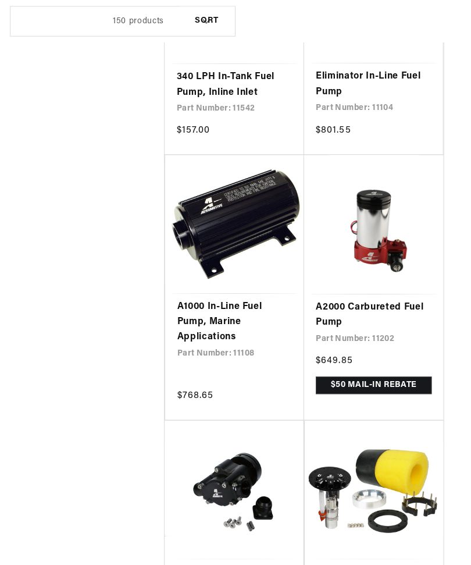
click at [386, 298] on link "A2000 Carbureted Fuel Pump" at bounding box center [372, 313] width 115 height 30
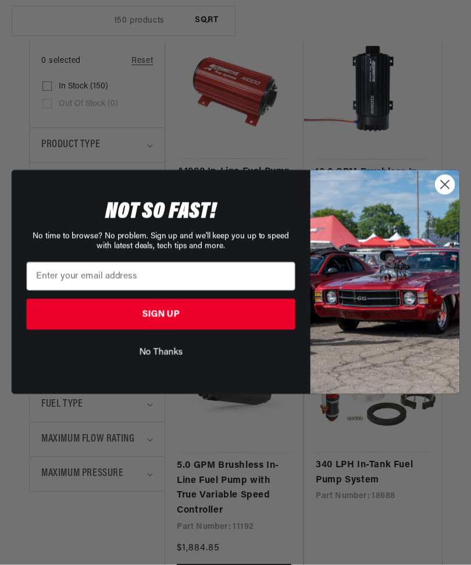
scroll to position [286, 0]
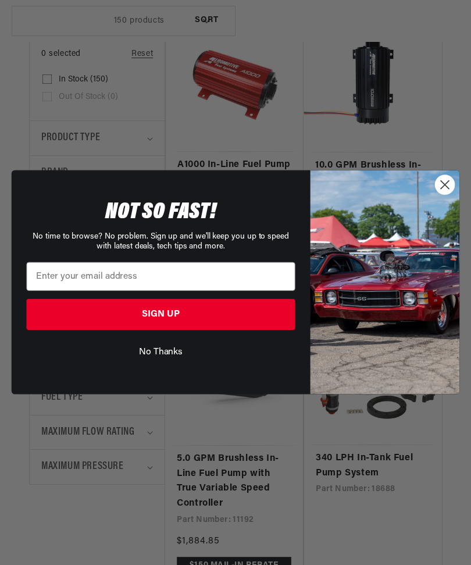
click at [444, 195] on circle "Close dialog" at bounding box center [445, 185] width 19 height 19
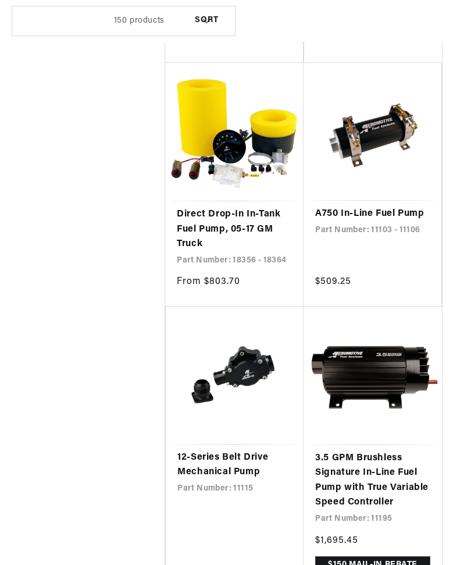
scroll to position [0, 0]
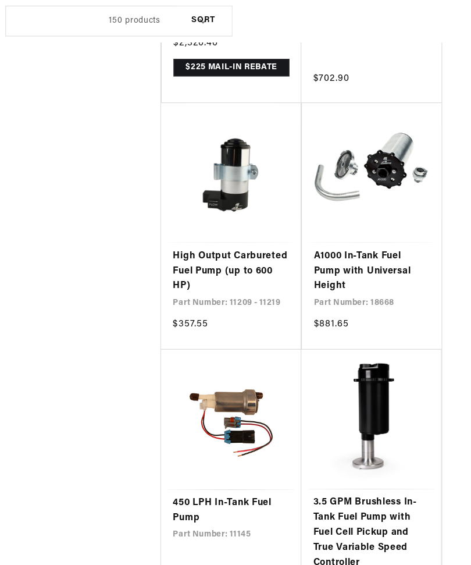
click at [225, 245] on link "High Output Carbureted Fuel Pump (up to 600 HP)" at bounding box center [234, 267] width 115 height 45
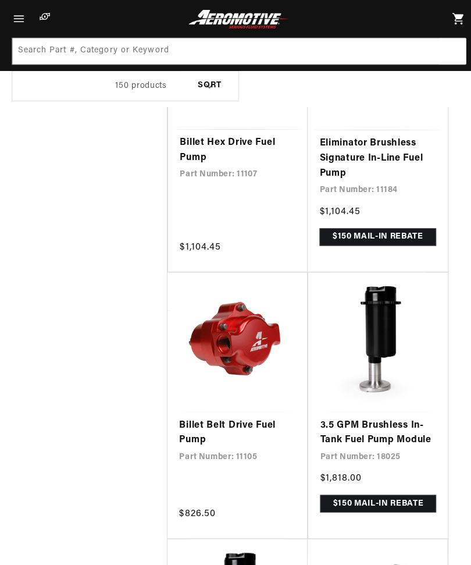
scroll to position [5955, 0]
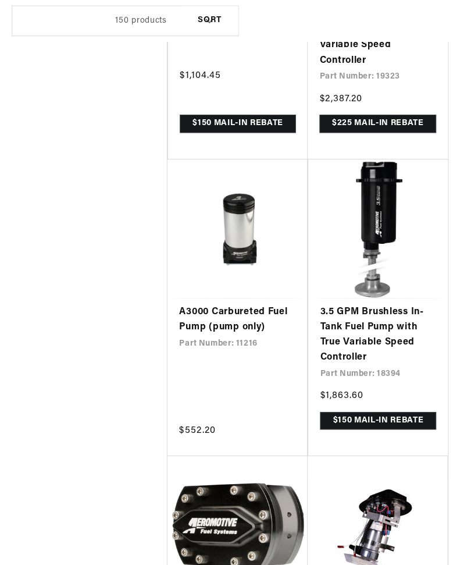
click at [217, 301] on link "A3000 Carbureted Fuel Pump (pump only)" at bounding box center [234, 316] width 115 height 30
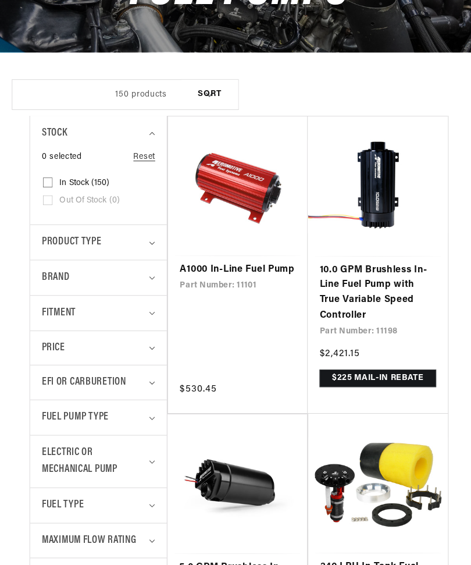
scroll to position [0, 366]
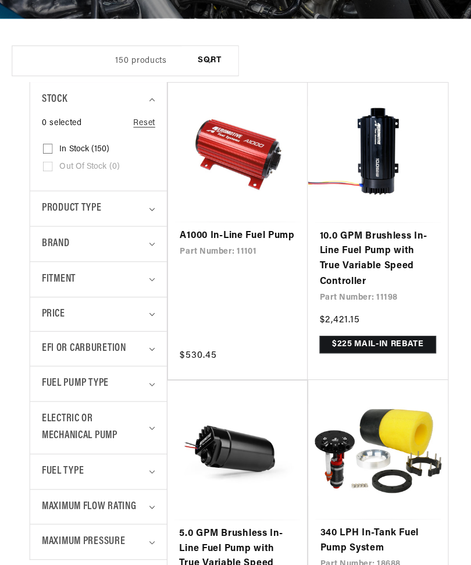
click at [73, 207] on span "Product type" at bounding box center [70, 205] width 59 height 17
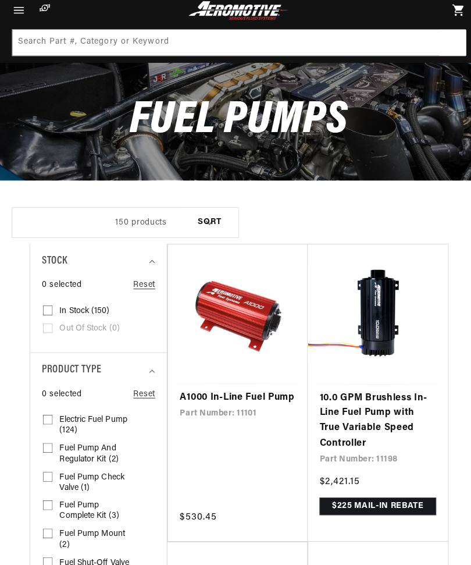
scroll to position [0, 0]
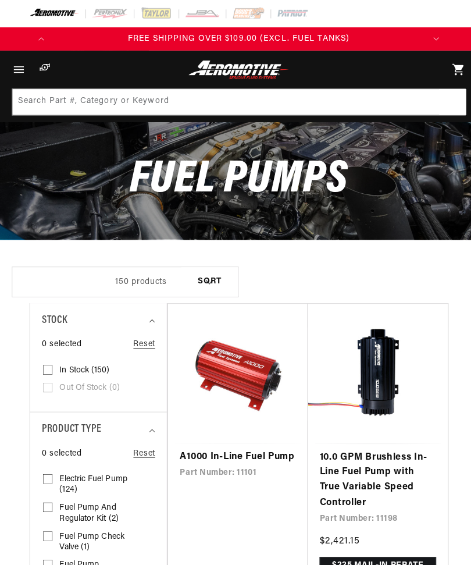
click at [18, 72] on icon "Menu" at bounding box center [19, 69] width 14 height 14
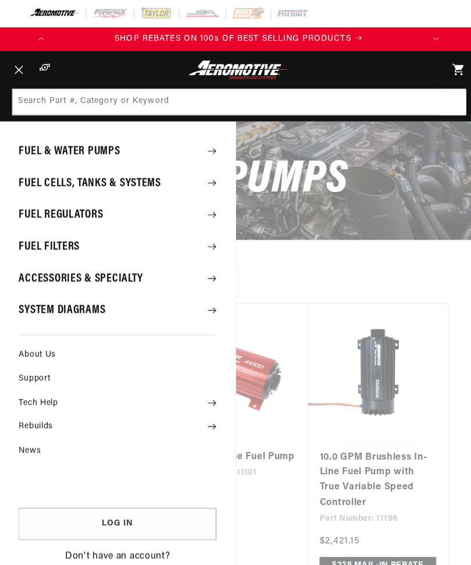
click at [49, 212] on summary "Fuel Regulators" at bounding box center [116, 212] width 232 height 30
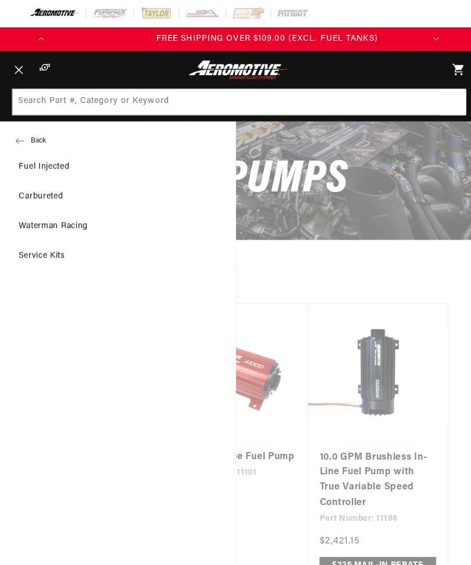
scroll to position [0, 366]
click at [42, 200] on link "Carbureted" at bounding box center [116, 194] width 232 height 28
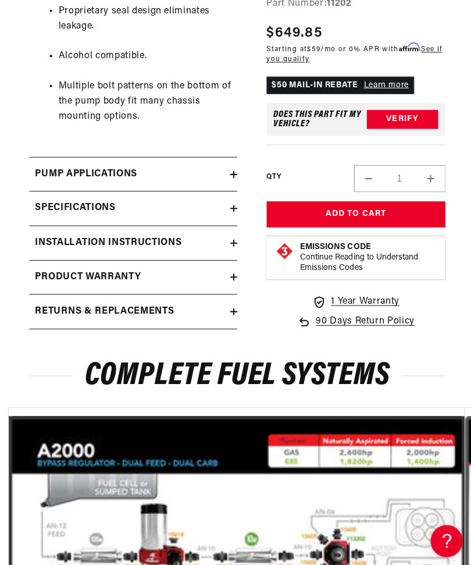
click at [51, 176] on h2 "Pump Applications" at bounding box center [85, 173] width 101 height 15
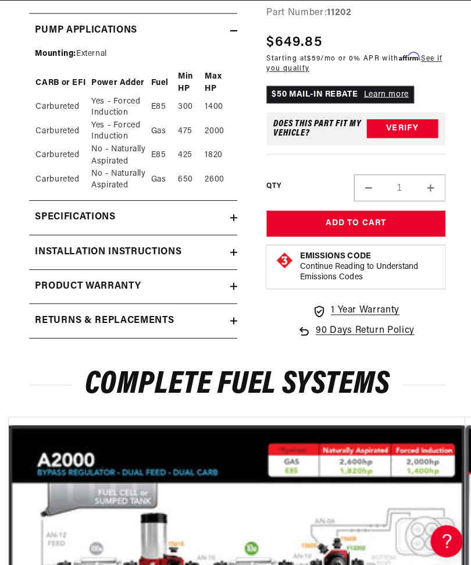
click at [62, 213] on h2 "Specifications" at bounding box center [75, 215] width 80 height 15
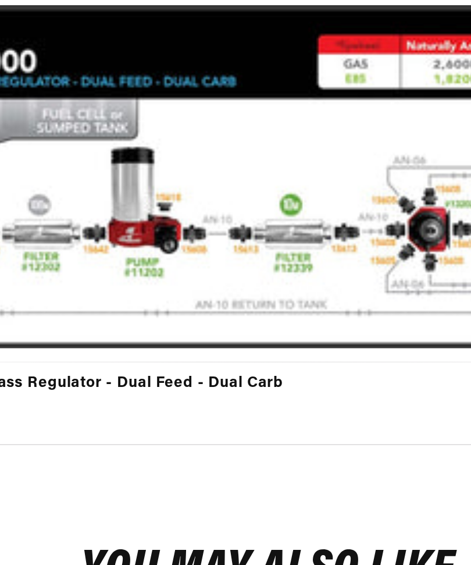
click at [63, 329] on link "A2000 Bypass Regulator - Dual Feed - Dual Carb" at bounding box center [229, 336] width 418 height 15
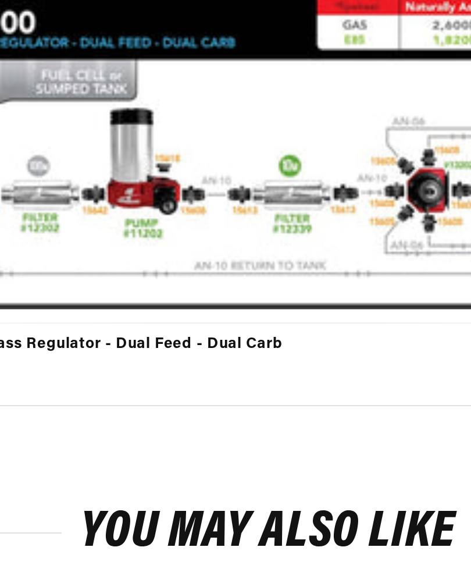
scroll to position [0, 1]
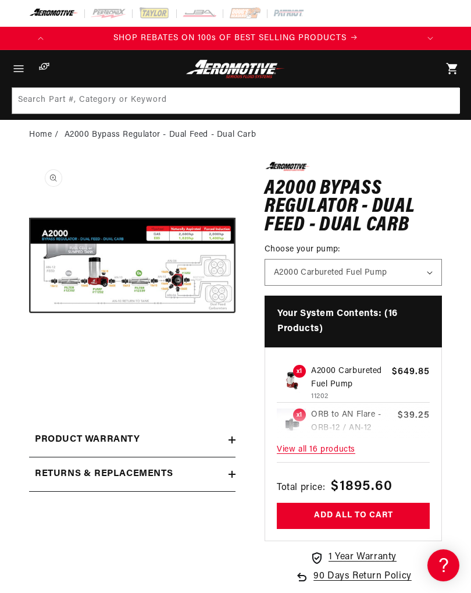
scroll to position [0, 1]
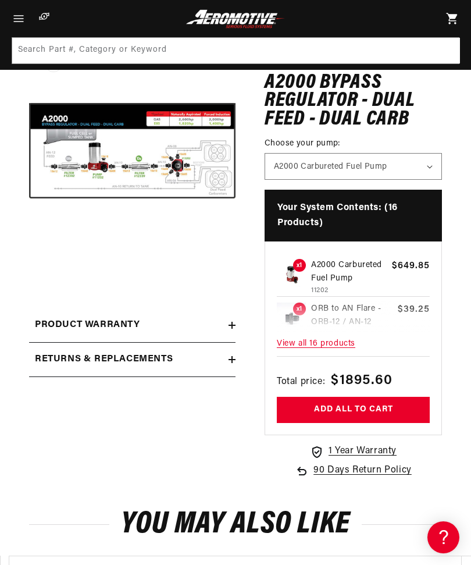
click at [29, 254] on button "Open media 1 in modal" at bounding box center [29, 254] width 0 height 0
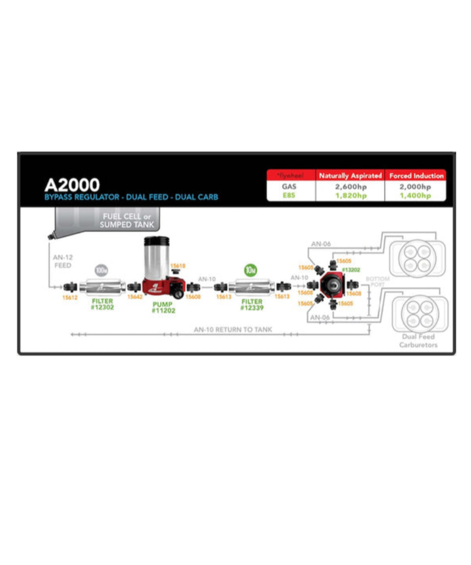
scroll to position [0, 366]
click at [312, 320] on div "Media gallery" at bounding box center [235, 282] width 471 height 565
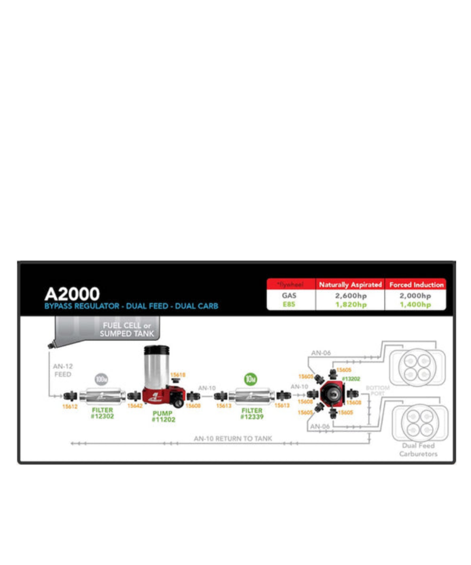
scroll to position [22, 0]
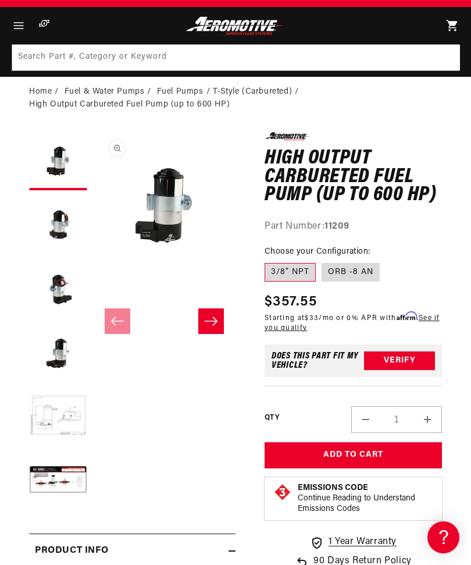
scroll to position [44, 0]
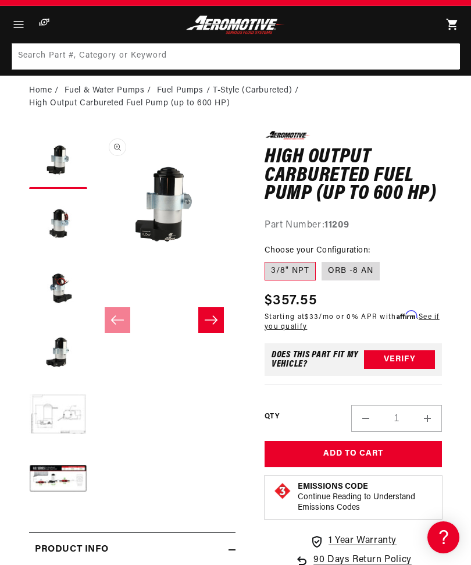
click at [55, 216] on button "Load image 2 in gallery view" at bounding box center [58, 224] width 58 height 58
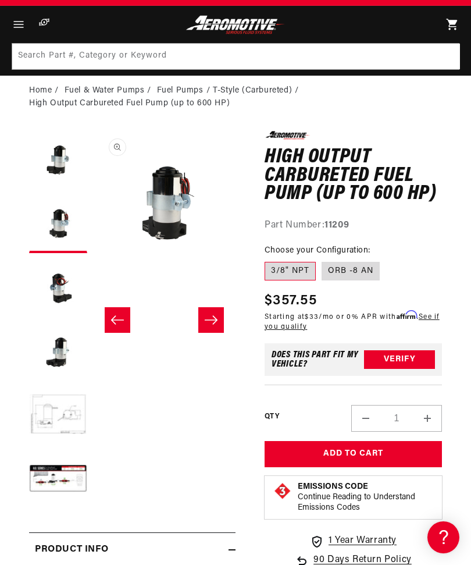
click at [60, 288] on button "Load image 3 in gallery view" at bounding box center [58, 288] width 58 height 58
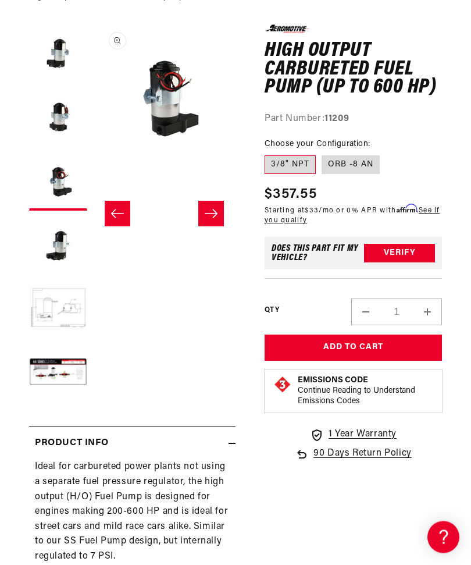
scroll to position [151, 0]
click at [58, 247] on button "Load image 4 in gallery view" at bounding box center [58, 245] width 58 height 58
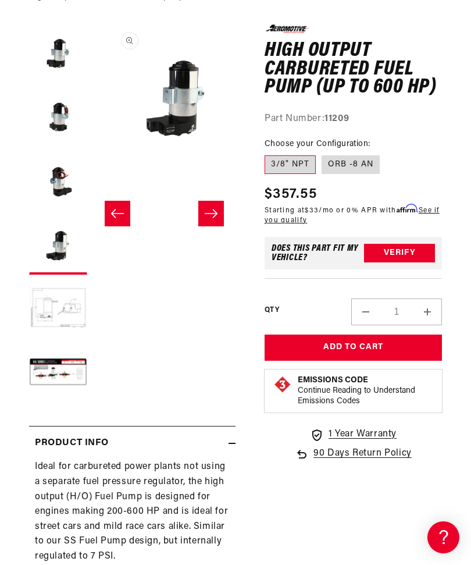
scroll to position [0, 366]
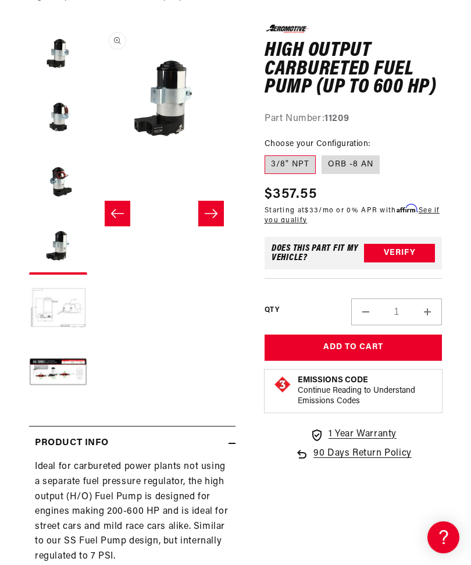
click at [59, 308] on button "Load image 5 in gallery view" at bounding box center [58, 309] width 58 height 58
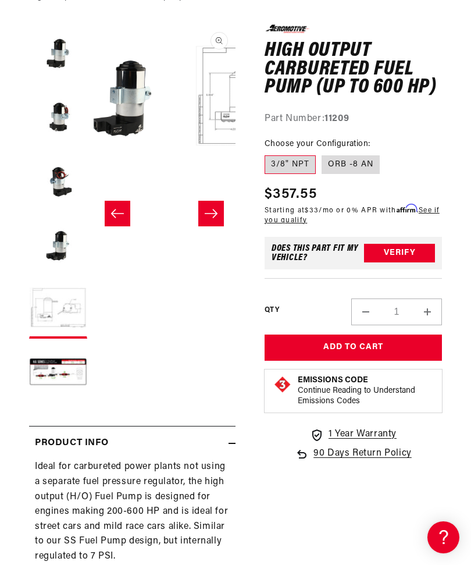
scroll to position [0, 570]
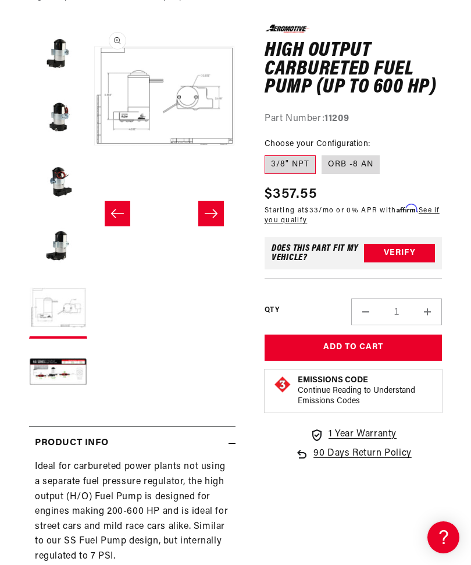
click at [55, 365] on button "Load image 6 in gallery view" at bounding box center [58, 373] width 58 height 58
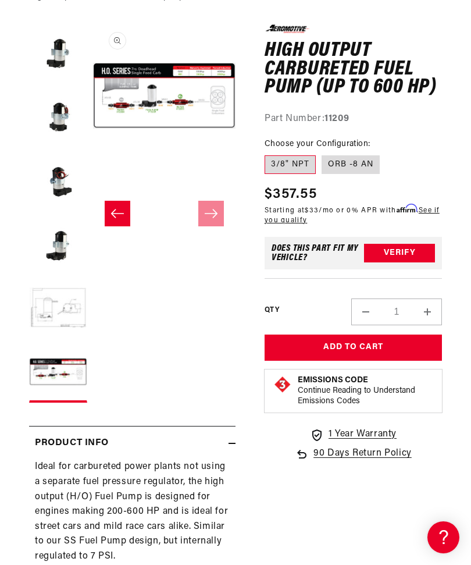
scroll to position [0, 0]
click at [56, 308] on button "Load image 5 in gallery view" at bounding box center [58, 309] width 58 height 58
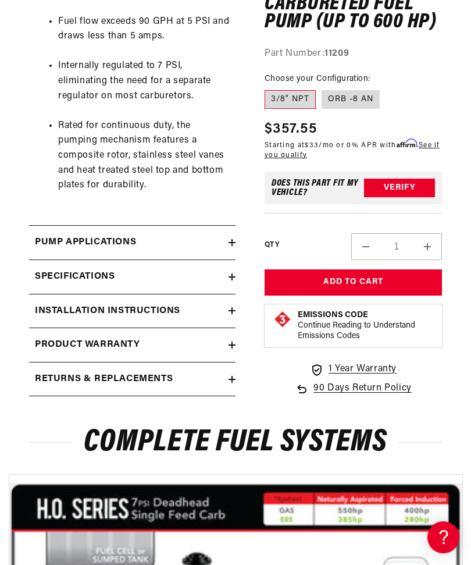
scroll to position [882, 0]
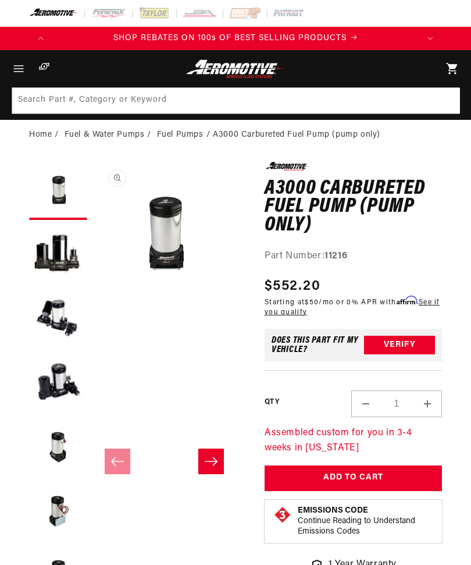
click at [57, 257] on button "Load image 2 in gallery view" at bounding box center [58, 255] width 58 height 58
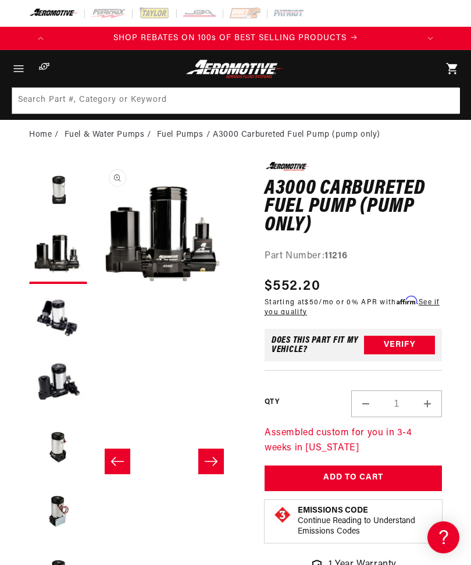
click at [47, 309] on button "Load image 3 in gallery view" at bounding box center [58, 319] width 58 height 58
